Goal: Use online tool/utility: Utilize a website feature to perform a specific function

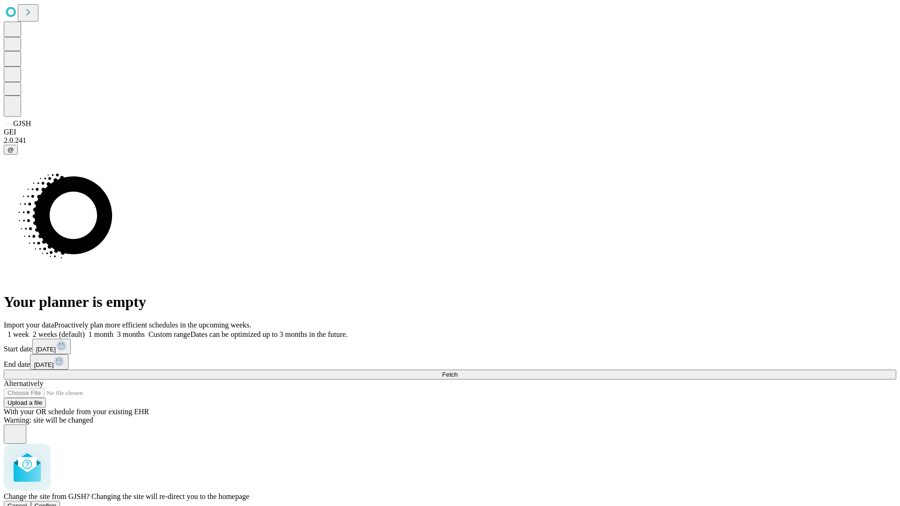
click at [57, 503] on span "Confirm" at bounding box center [46, 506] width 22 height 7
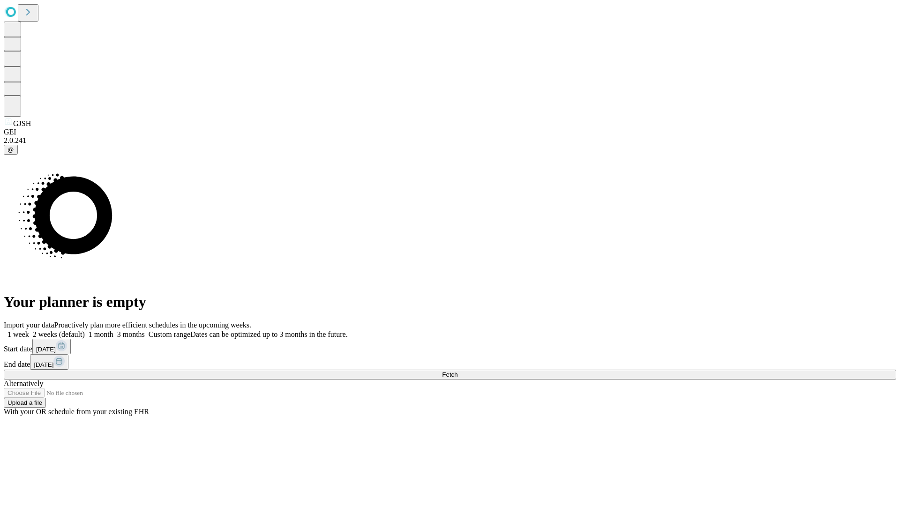
click at [113, 331] on label "1 month" at bounding box center [99, 335] width 29 height 8
click at [458, 371] on span "Fetch" at bounding box center [449, 374] width 15 height 7
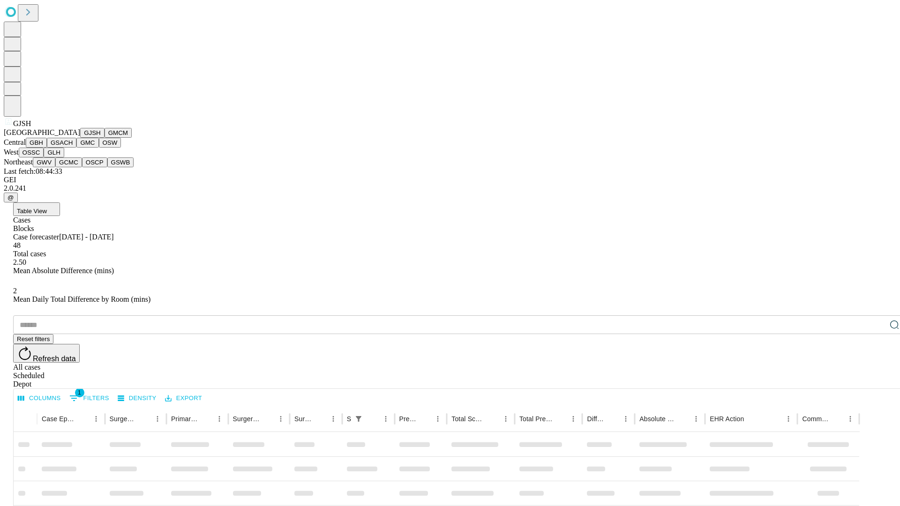
click at [105, 138] on button "GMCM" at bounding box center [118, 133] width 27 height 10
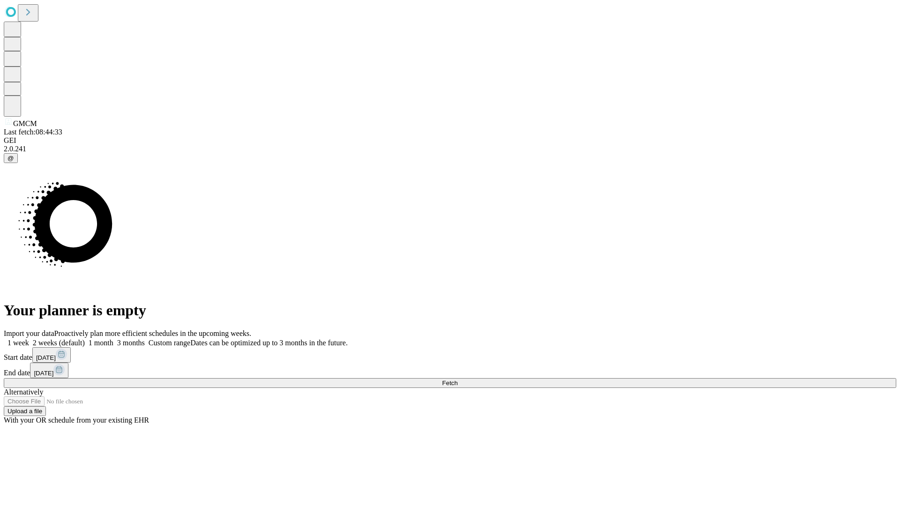
click at [113, 339] on label "1 month" at bounding box center [99, 343] width 29 height 8
click at [458, 380] on span "Fetch" at bounding box center [449, 383] width 15 height 7
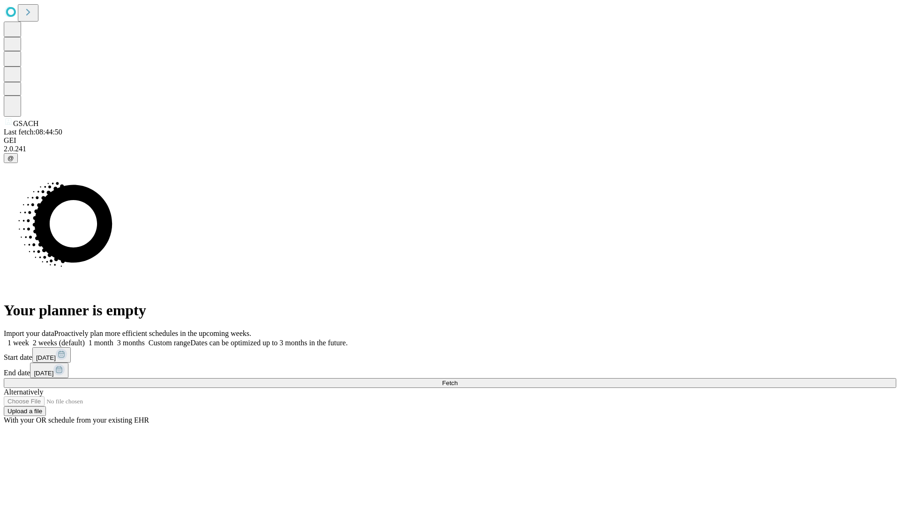
click at [113, 339] on label "1 month" at bounding box center [99, 343] width 29 height 8
click at [458, 380] on span "Fetch" at bounding box center [449, 383] width 15 height 7
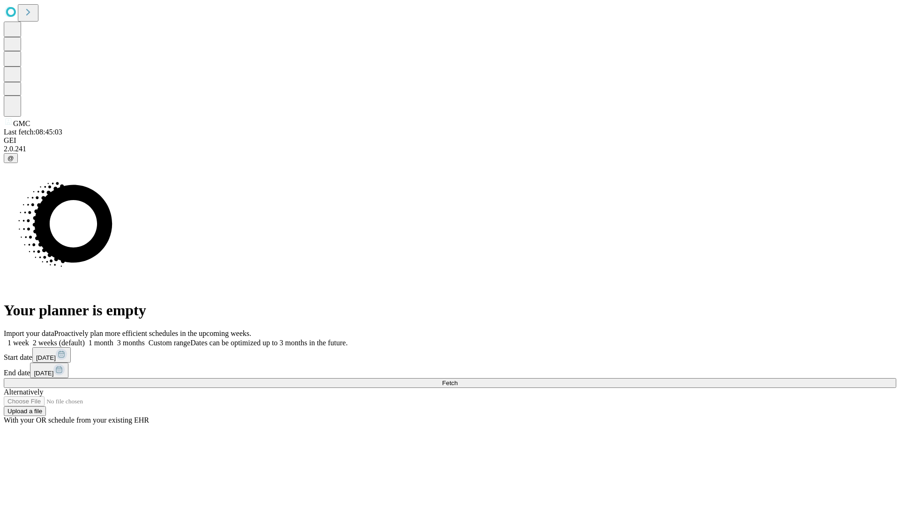
click at [113, 339] on label "1 month" at bounding box center [99, 343] width 29 height 8
click at [458, 380] on span "Fetch" at bounding box center [449, 383] width 15 height 7
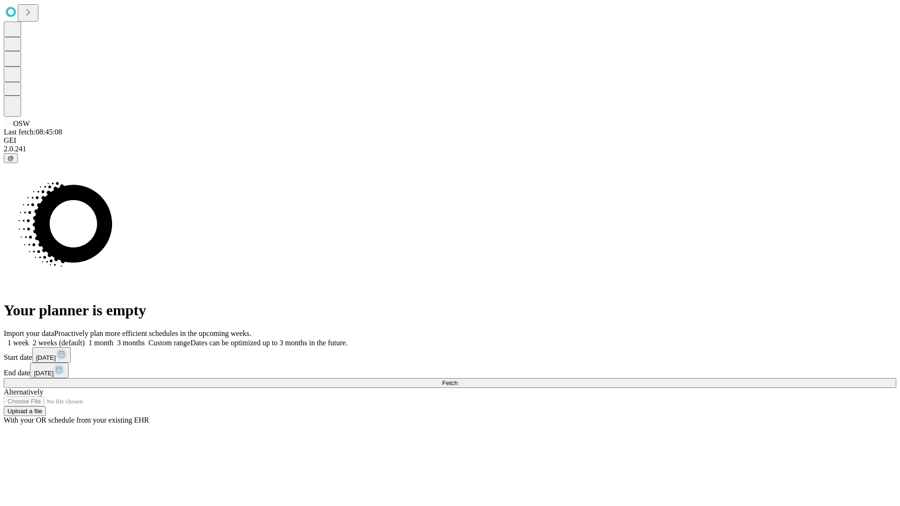
click at [113, 339] on label "1 month" at bounding box center [99, 343] width 29 height 8
click at [458, 380] on span "Fetch" at bounding box center [449, 383] width 15 height 7
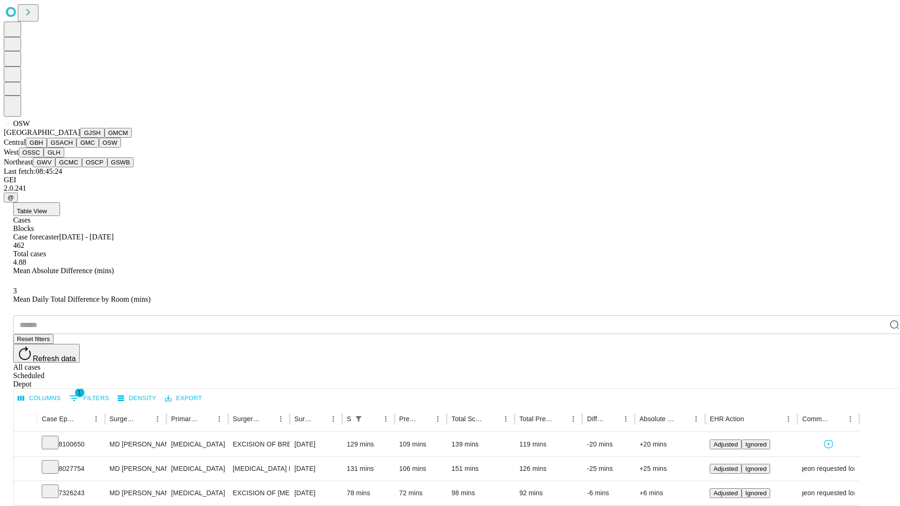
click at [44, 158] on button "OSSC" at bounding box center [31, 153] width 25 height 10
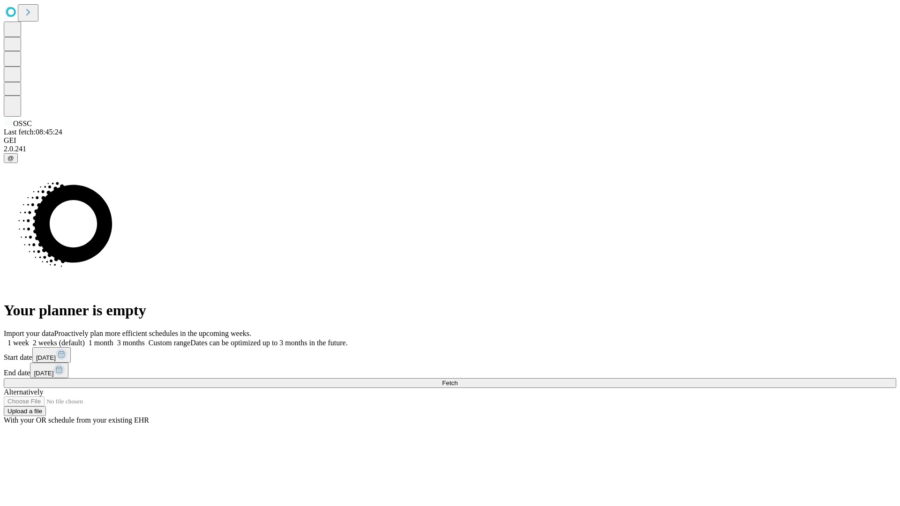
click at [113, 339] on label "1 month" at bounding box center [99, 343] width 29 height 8
click at [458, 380] on span "Fetch" at bounding box center [449, 383] width 15 height 7
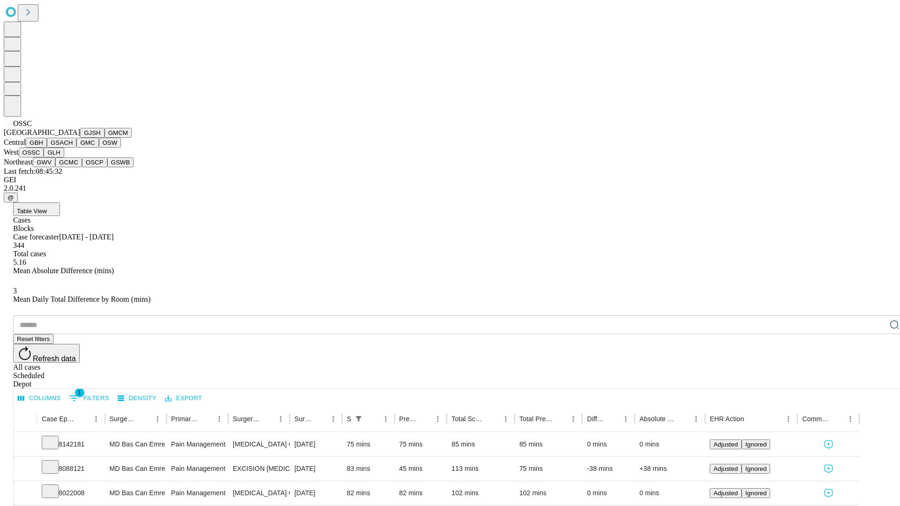
click at [64, 158] on button "GLH" at bounding box center [54, 153] width 20 height 10
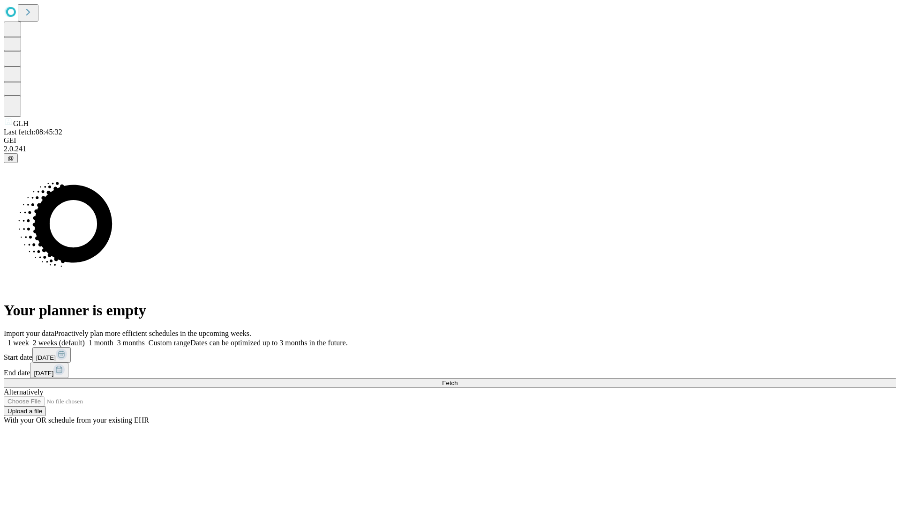
click at [458, 380] on span "Fetch" at bounding box center [449, 383] width 15 height 7
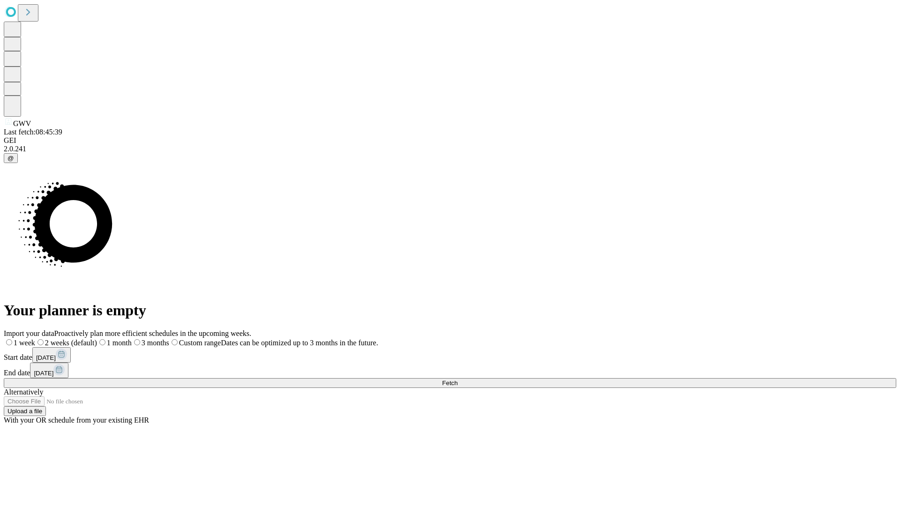
click at [132, 339] on label "1 month" at bounding box center [114, 343] width 35 height 8
click at [458, 380] on span "Fetch" at bounding box center [449, 383] width 15 height 7
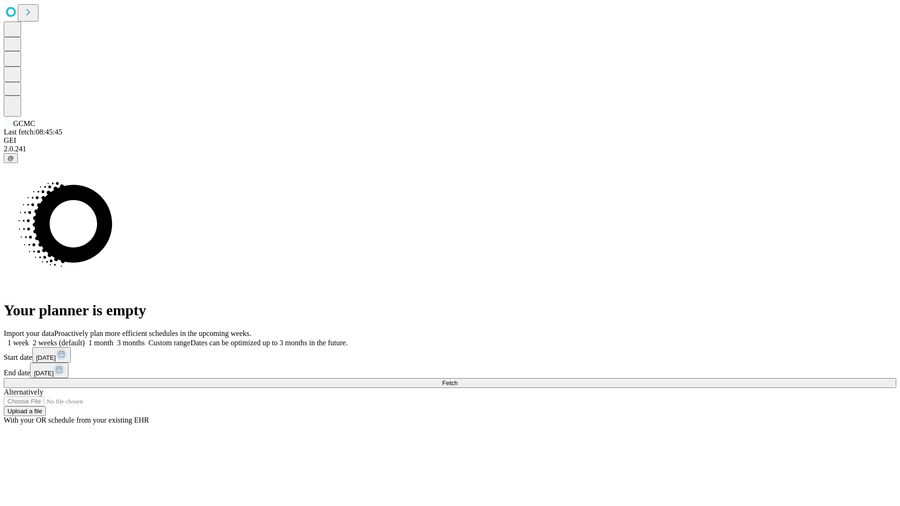
click at [113, 339] on label "1 month" at bounding box center [99, 343] width 29 height 8
click at [458, 380] on span "Fetch" at bounding box center [449, 383] width 15 height 7
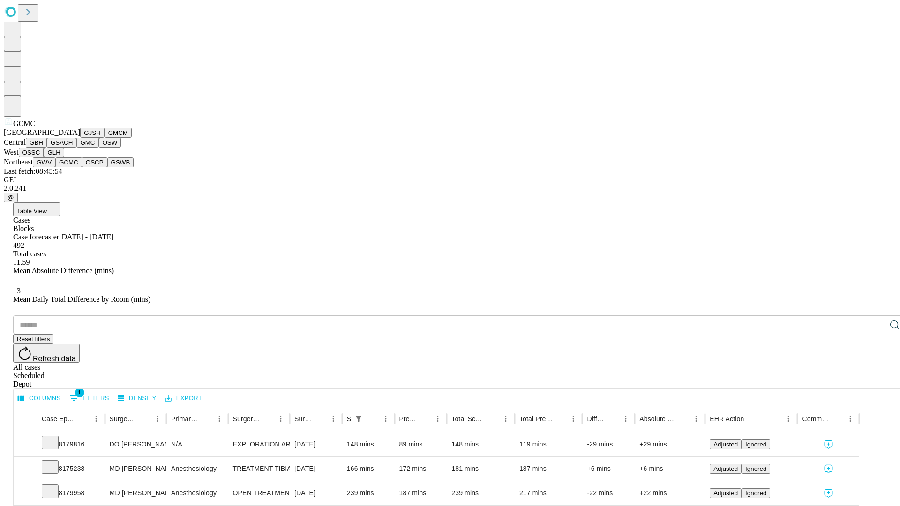
click at [82, 167] on button "OSCP" at bounding box center [94, 163] width 25 height 10
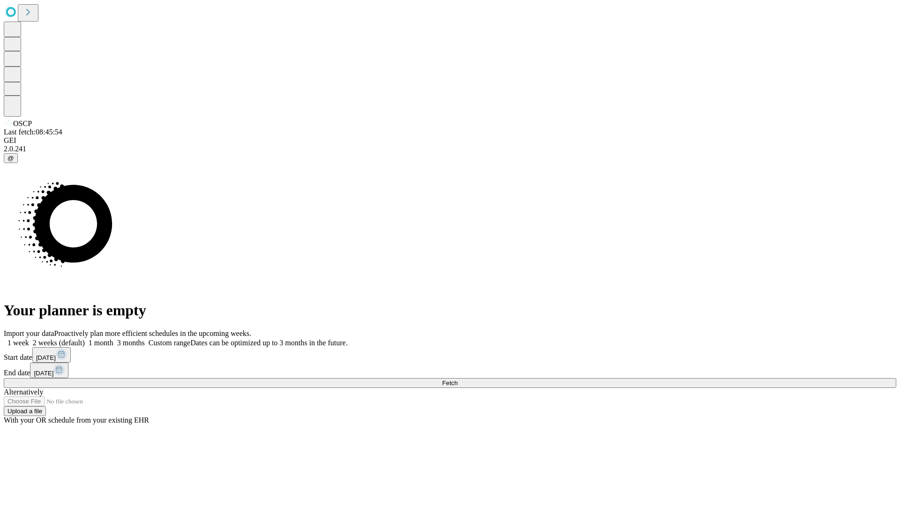
click at [113, 339] on label "1 month" at bounding box center [99, 343] width 29 height 8
click at [458, 380] on span "Fetch" at bounding box center [449, 383] width 15 height 7
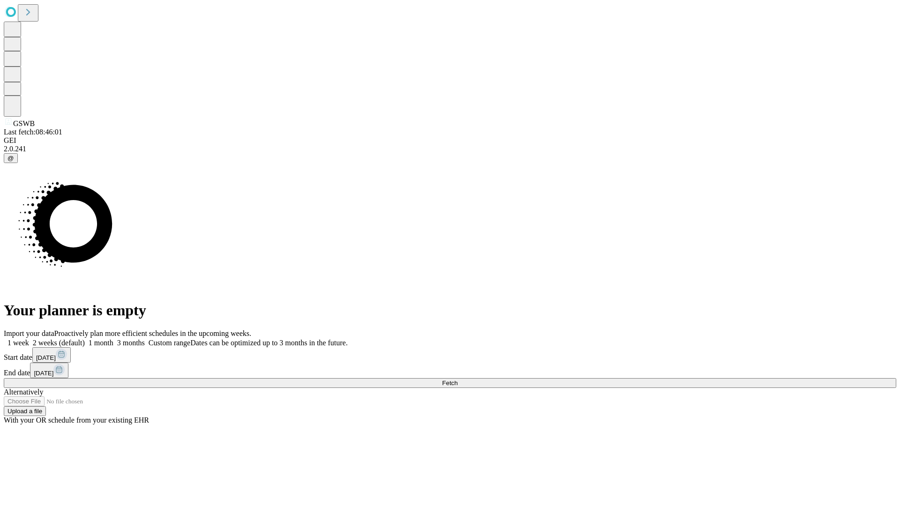
click at [113, 339] on label "1 month" at bounding box center [99, 343] width 29 height 8
click at [458, 380] on span "Fetch" at bounding box center [449, 383] width 15 height 7
